Goal: Task Accomplishment & Management: Complete application form

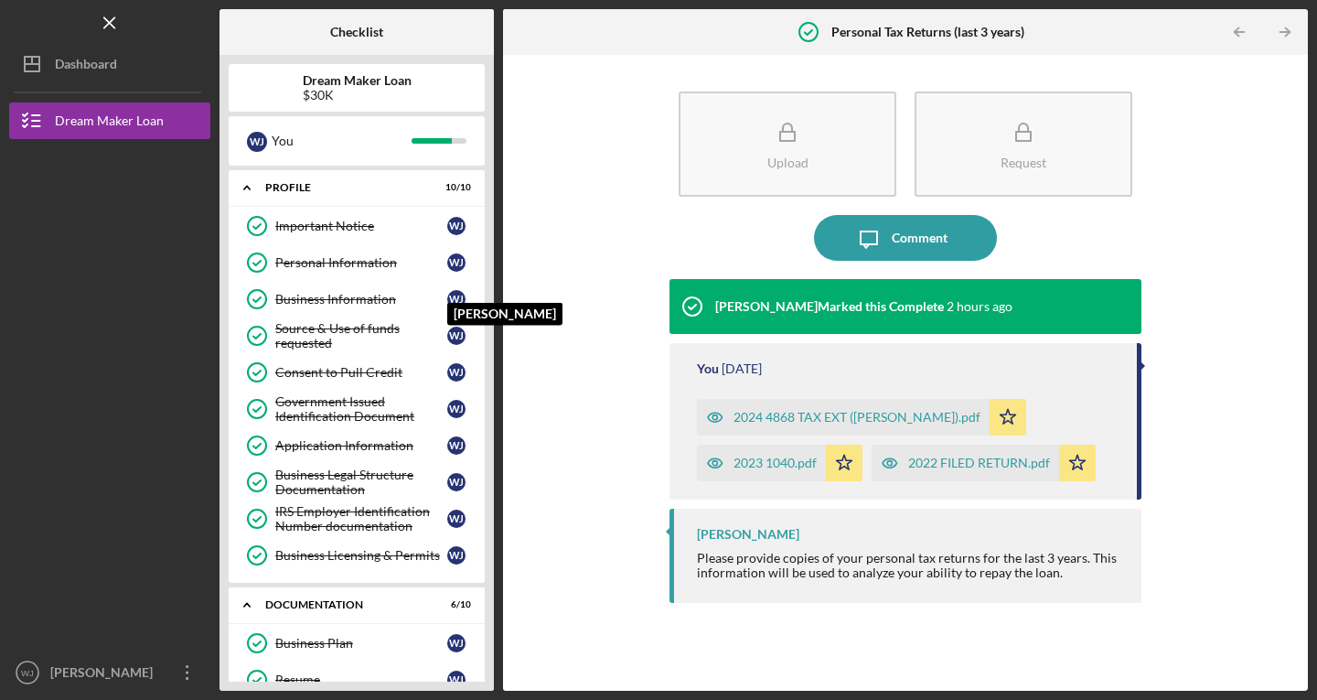
scroll to position [395, 0]
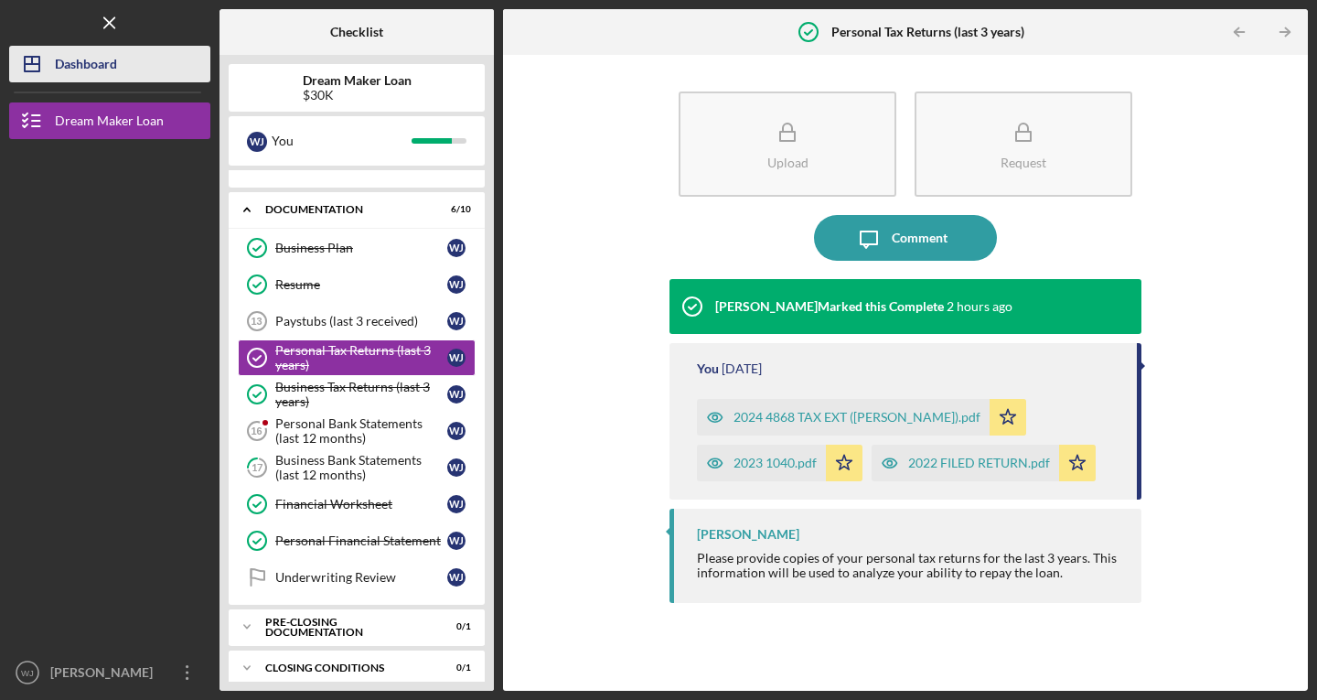
click at [118, 59] on button "Icon/Dashboard Dashboard" at bounding box center [109, 64] width 201 height 37
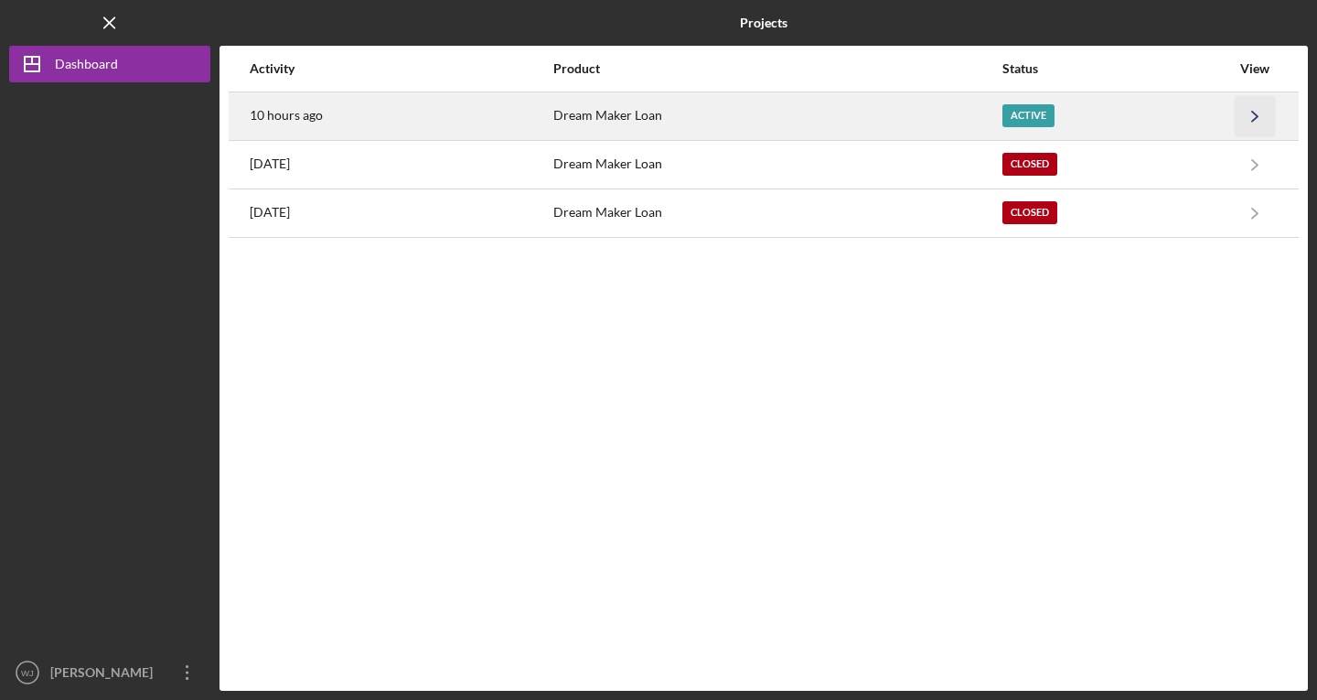
click at [1273, 115] on icon "Icon/Navigate" at bounding box center [1255, 115] width 41 height 41
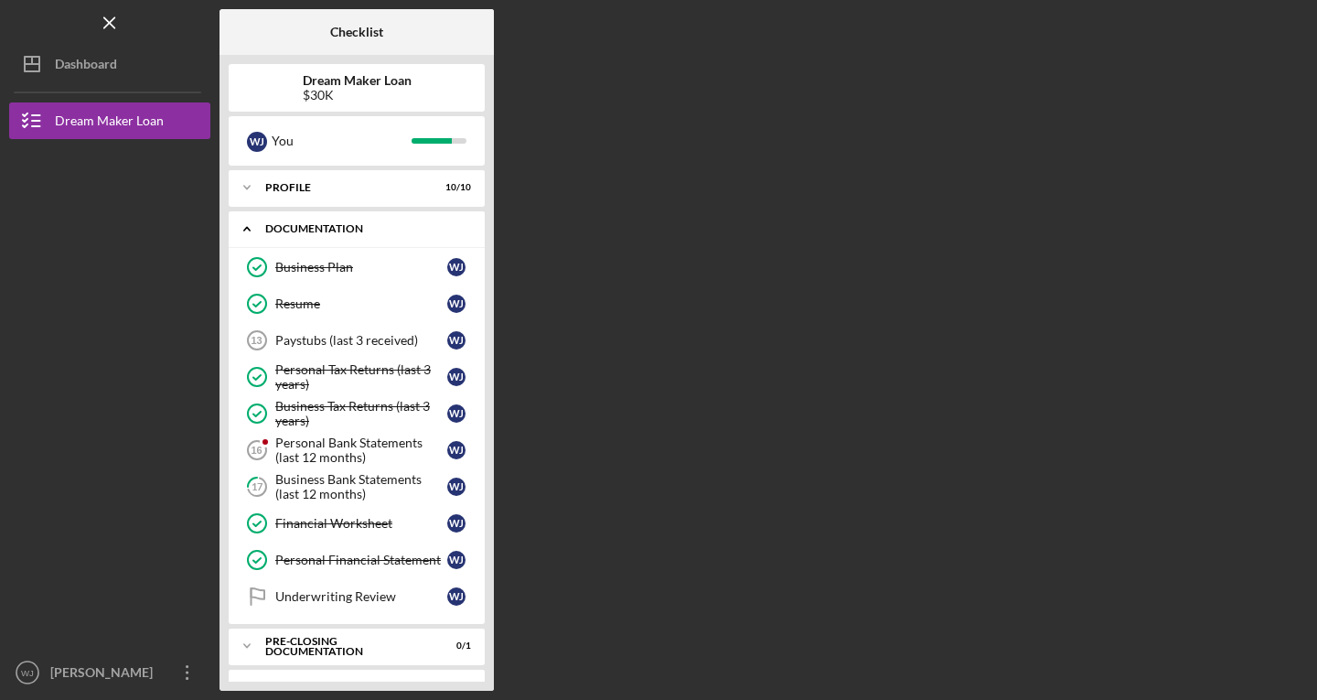
click at [260, 230] on icon "Icon/Expander" at bounding box center [247, 228] width 37 height 37
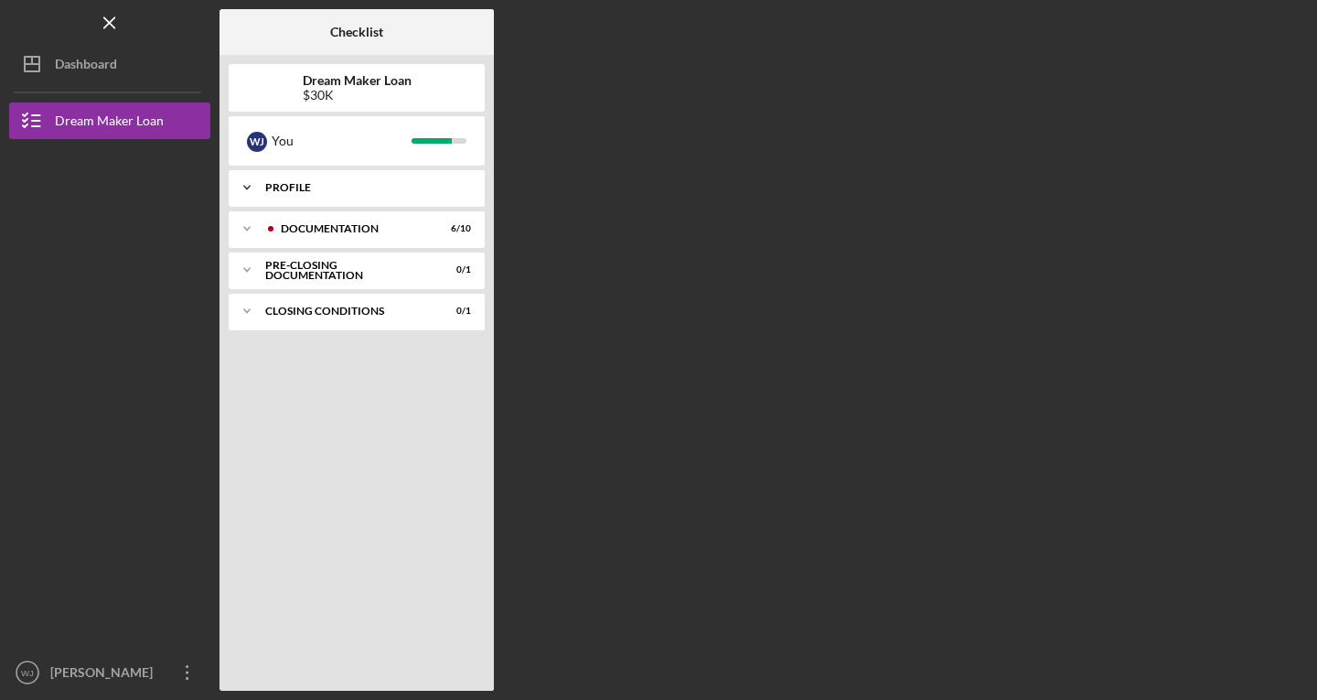
click at [400, 182] on div "Profile" at bounding box center [363, 187] width 197 height 11
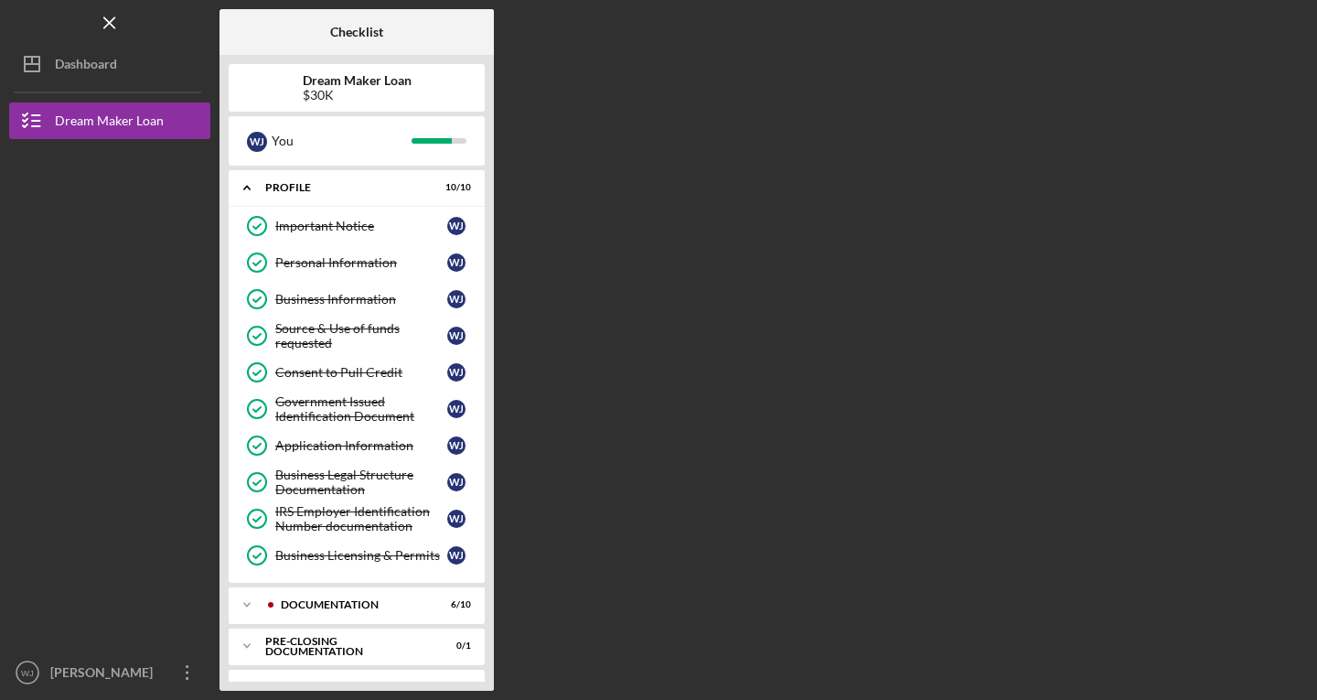
scroll to position [34, 0]
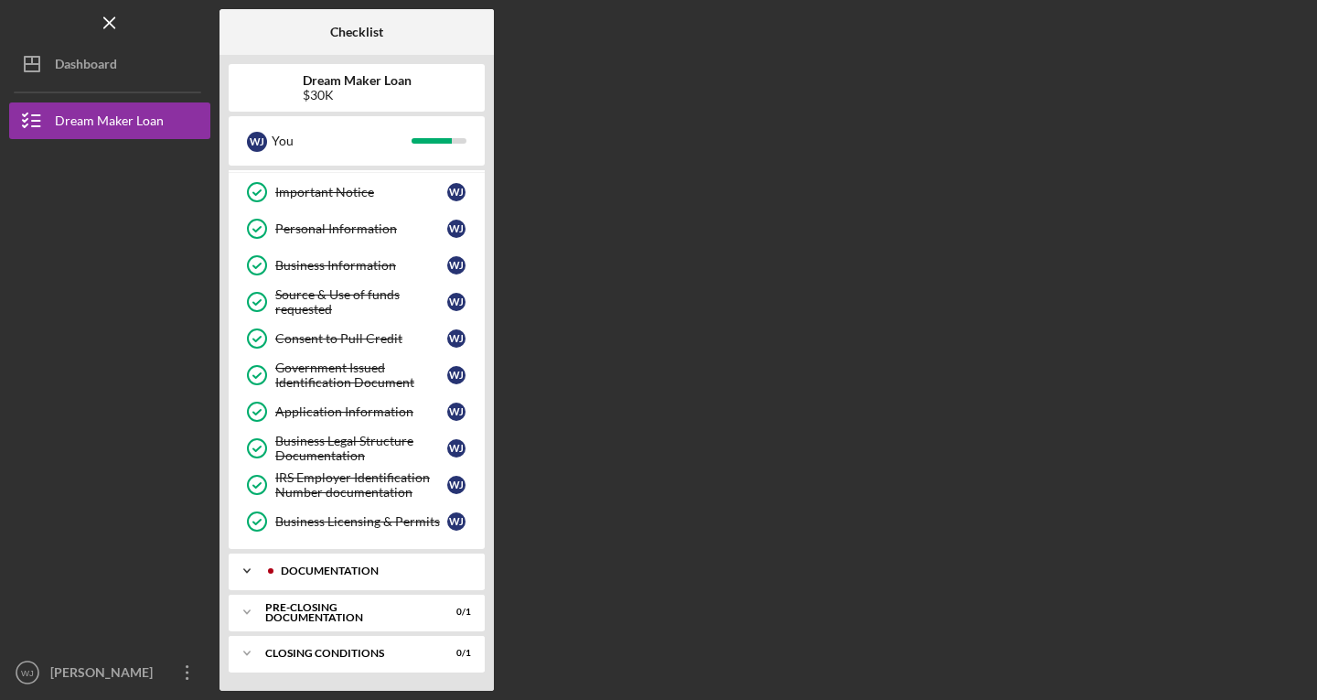
click at [241, 573] on icon "Icon/Expander" at bounding box center [247, 570] width 37 height 37
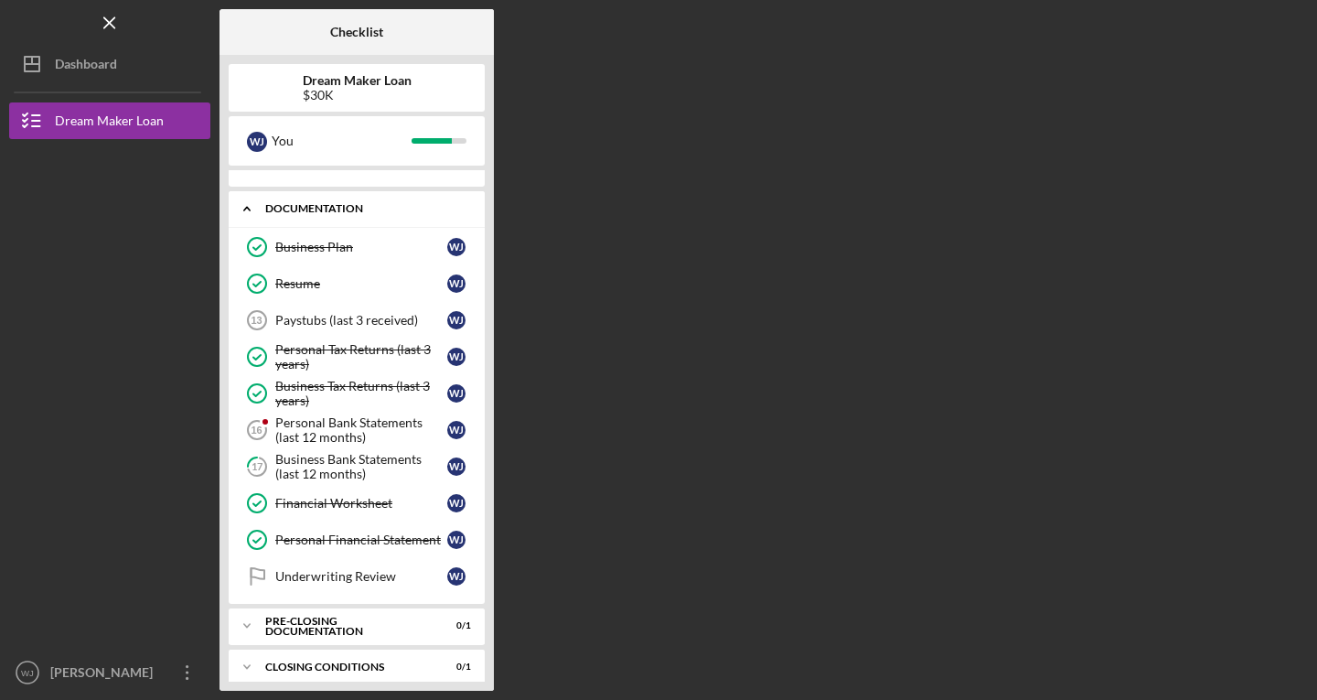
scroll to position [397, 0]
click at [282, 419] on div "Personal Bank Statements (last 12 months)" at bounding box center [361, 428] width 172 height 29
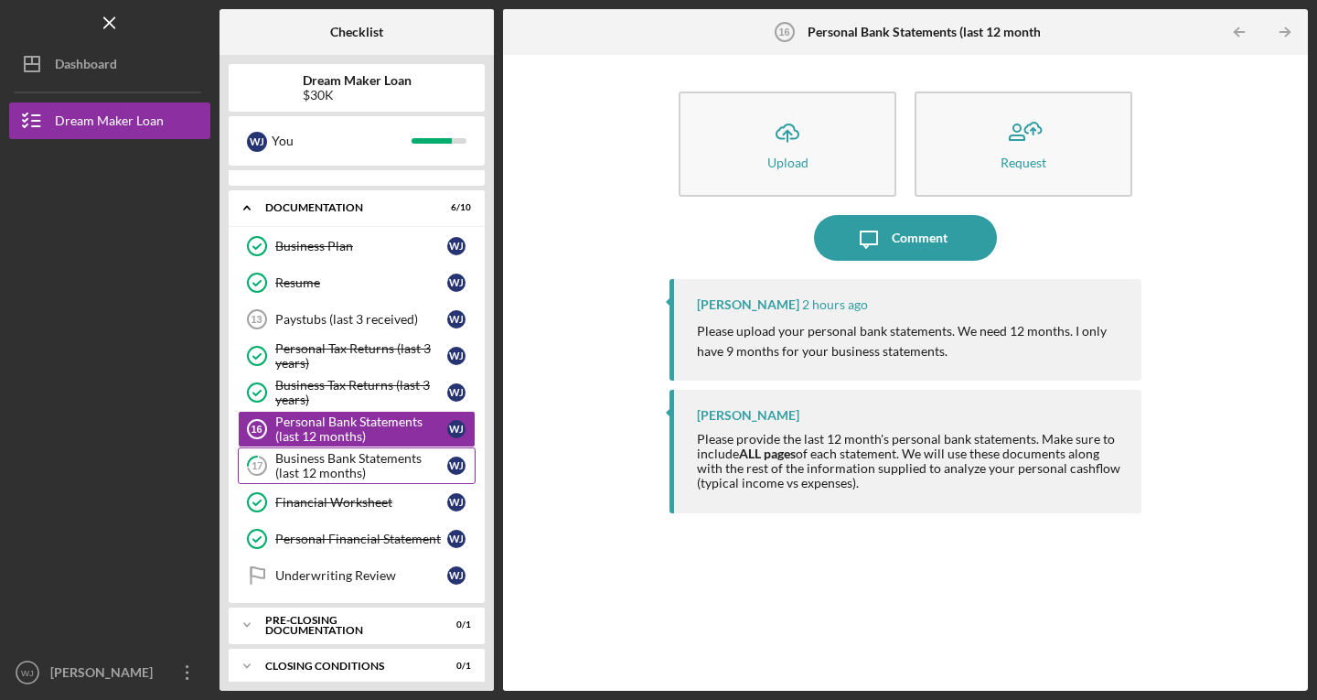
click at [348, 467] on div "Business Bank Statements (last 12 months)" at bounding box center [361, 465] width 172 height 29
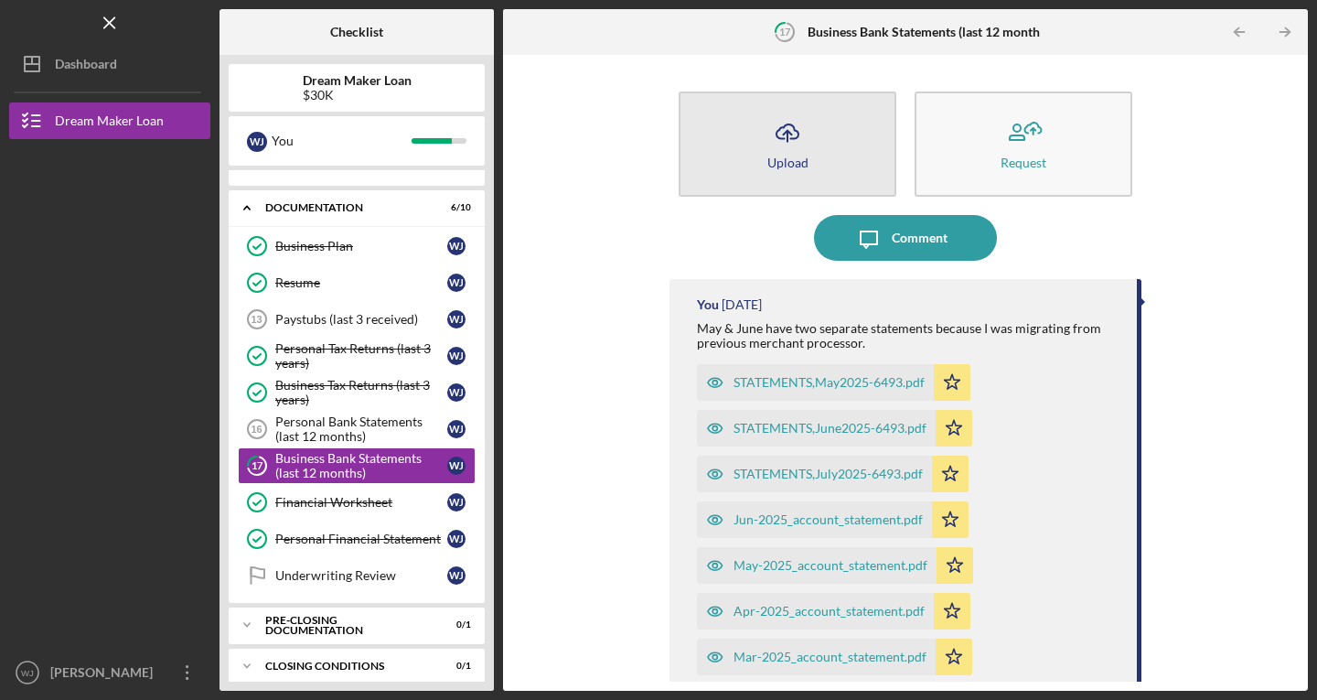
click at [807, 166] on button "Icon/Upload Upload" at bounding box center [788, 143] width 218 height 105
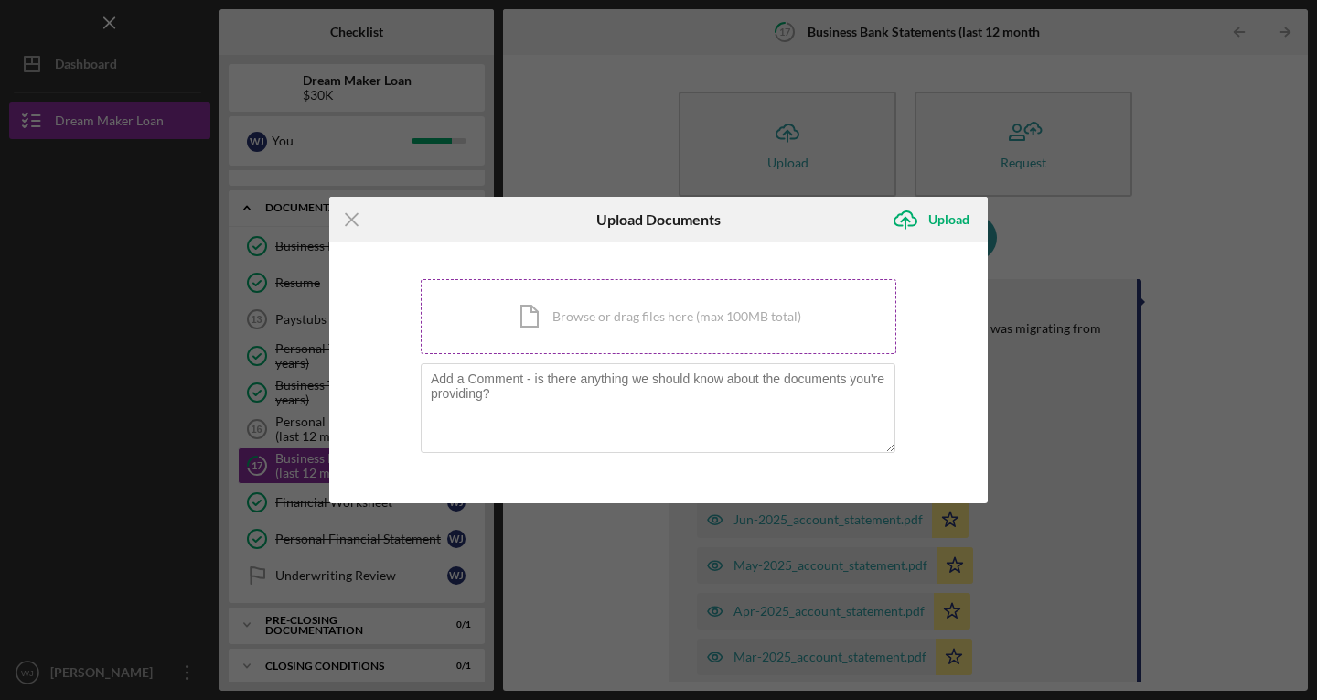
click at [574, 336] on div "Icon/Document Browse or drag files here (max 100MB total) Tap to choose files o…" at bounding box center [659, 316] width 476 height 75
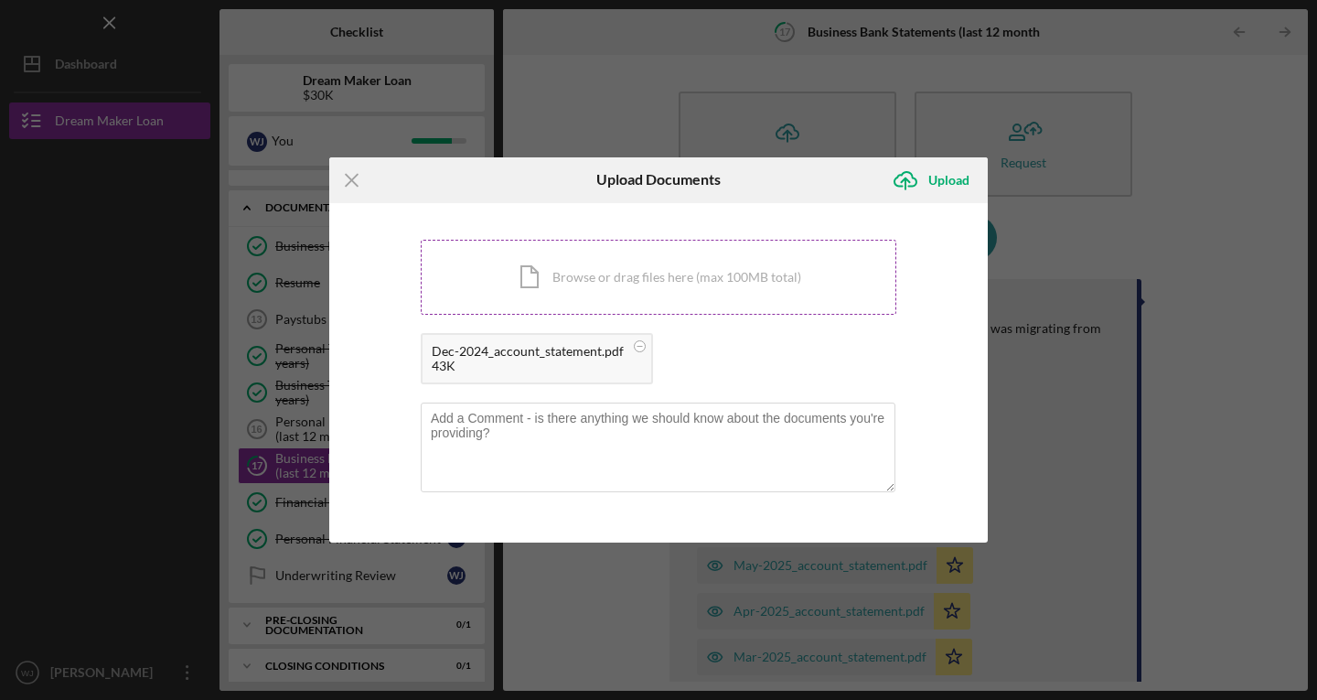
click at [621, 274] on div "Icon/Document Browse or drag files here (max 100MB total) Tap to choose files o…" at bounding box center [659, 277] width 476 height 75
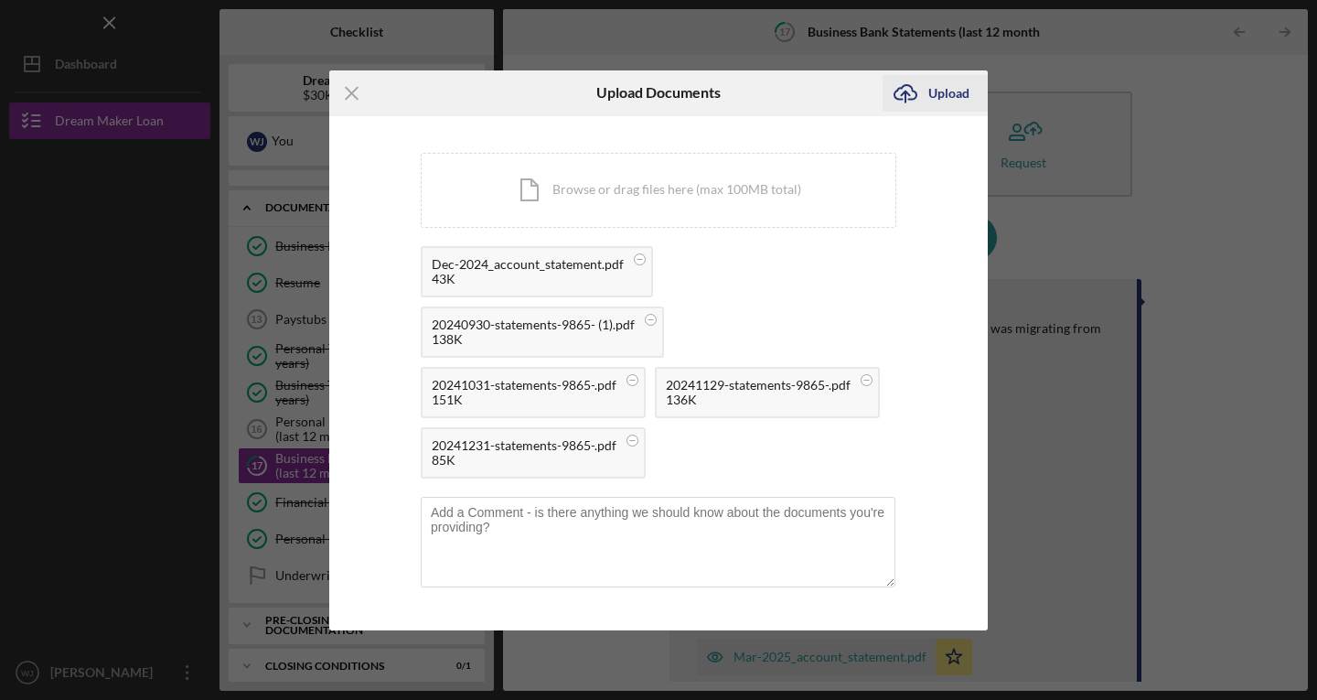
click at [929, 90] on div "Upload" at bounding box center [948, 93] width 41 height 37
